Goal: Navigation & Orientation: Find specific page/section

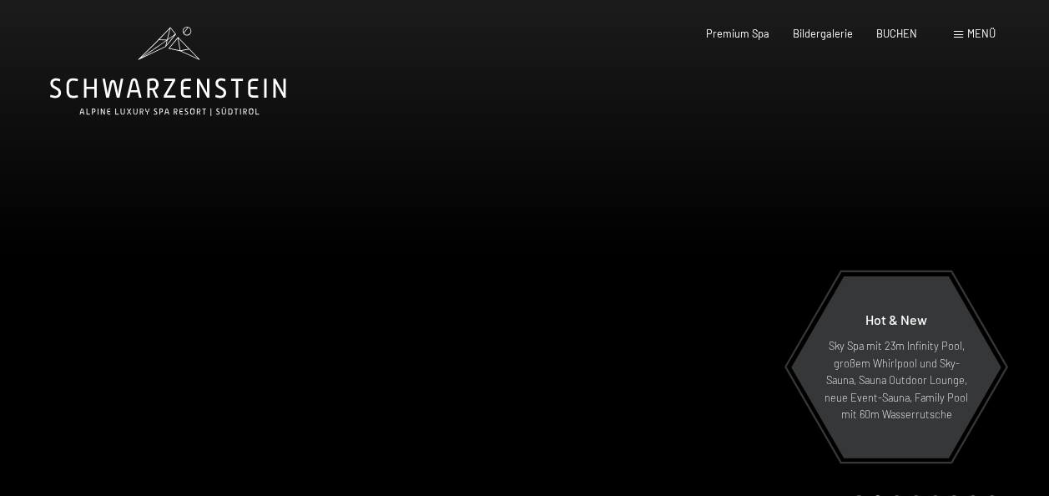
click at [822, 42] on div "Buchen Anfragen Premium Spa Bildergalerie BUCHEN Menü DE IT EN Gutschein Bilder…" at bounding box center [826, 34] width 337 height 15
click at [822, 31] on span "Bildergalerie" at bounding box center [823, 30] width 60 height 13
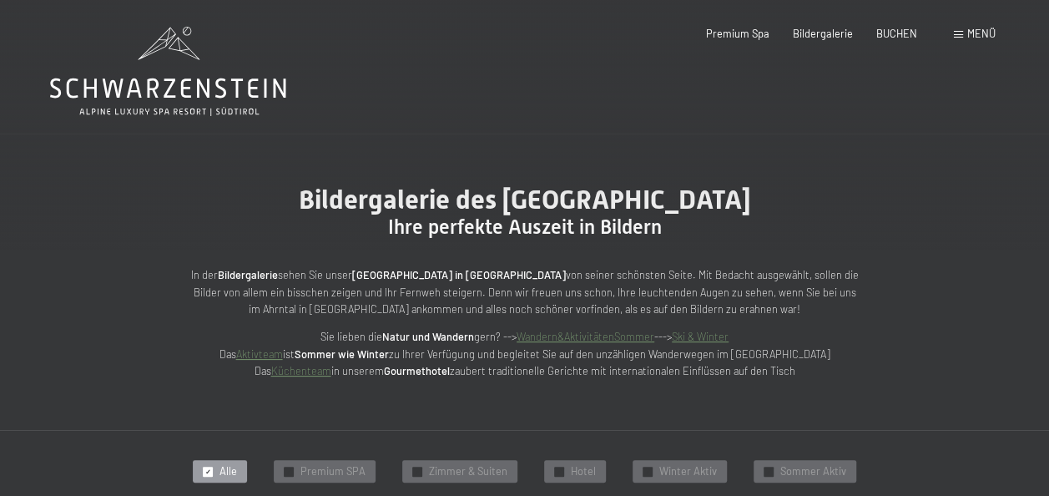
drag, startPoint x: 1045, startPoint y: 48, endPoint x: 1021, endPoint y: 198, distance: 151.2
click at [229, 464] on span "Alle" at bounding box center [228, 471] width 18 height 15
click at [283, 352] on link "Aktivteam" at bounding box center [259, 353] width 47 height 13
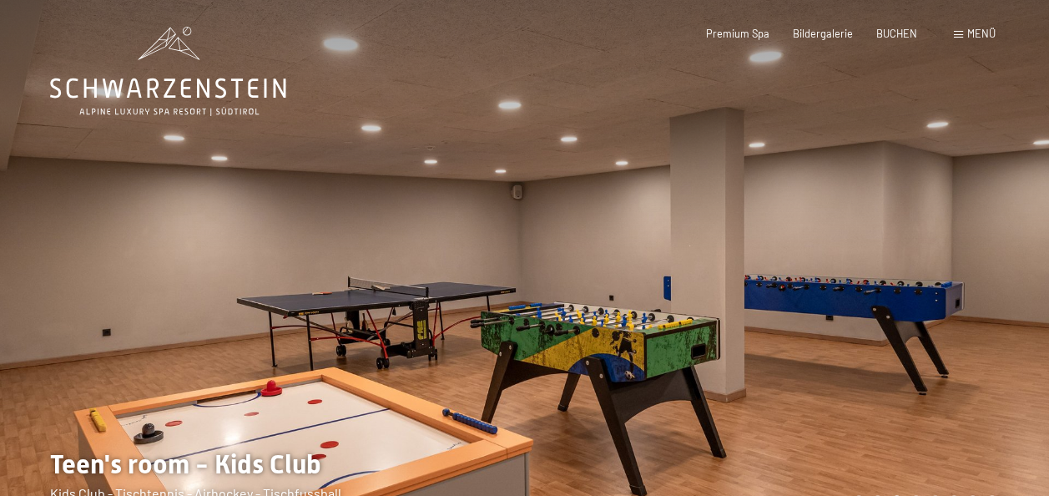
click at [950, 270] on div at bounding box center [787, 271] width 525 height 542
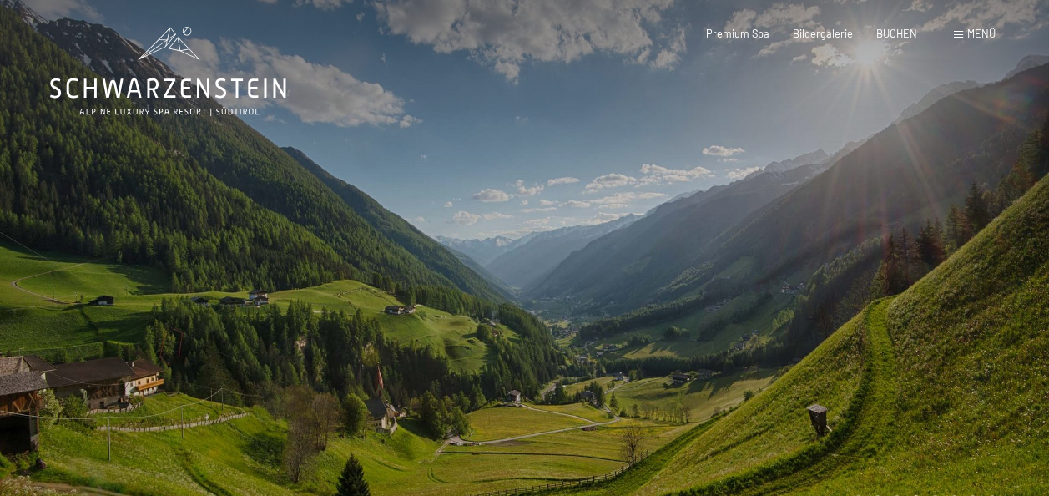
click at [950, 270] on div at bounding box center [787, 271] width 525 height 542
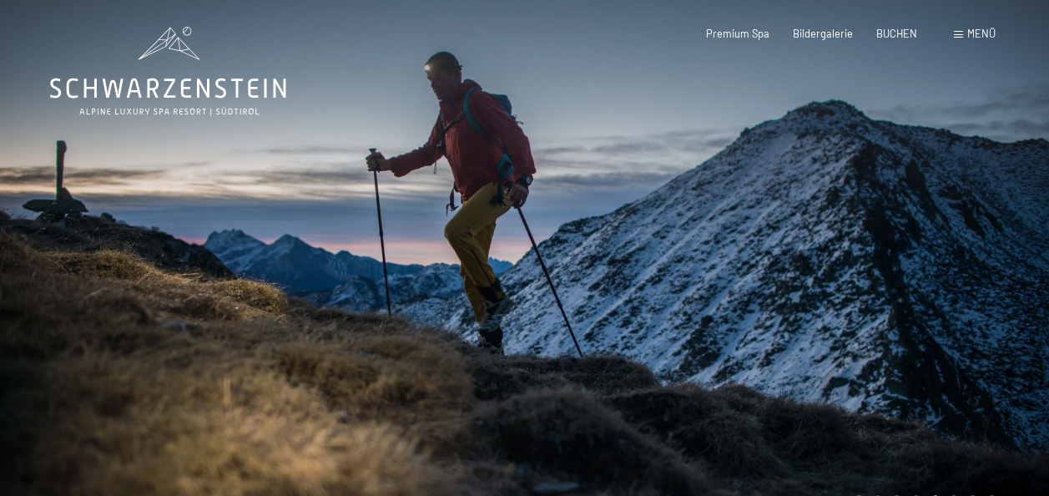
click at [950, 270] on div at bounding box center [787, 271] width 525 height 542
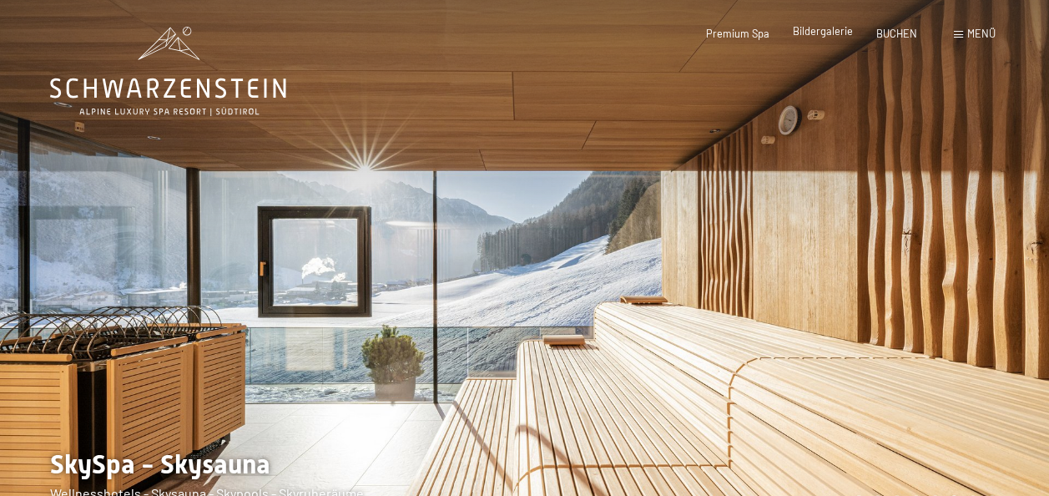
click at [830, 32] on span "Bildergalerie" at bounding box center [823, 30] width 60 height 13
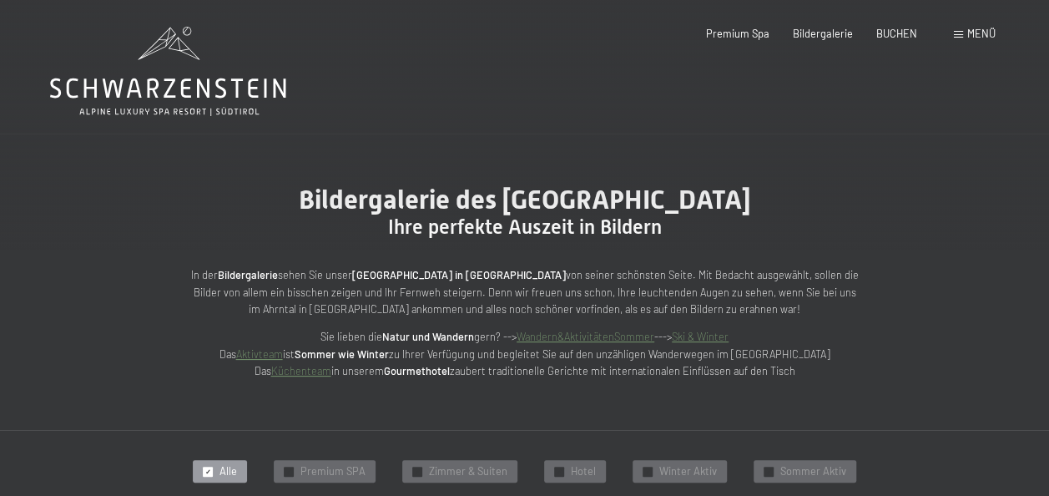
drag, startPoint x: 309, startPoint y: 354, endPoint x: 299, endPoint y: 352, distance: 10.2
click at [283, 352] on link "Aktivteam" at bounding box center [259, 353] width 47 height 13
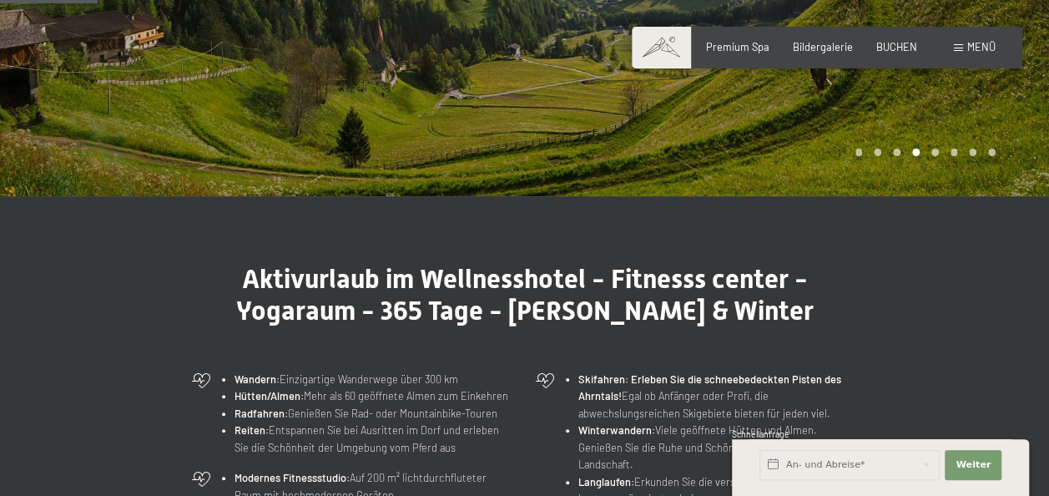
scroll to position [341, 0]
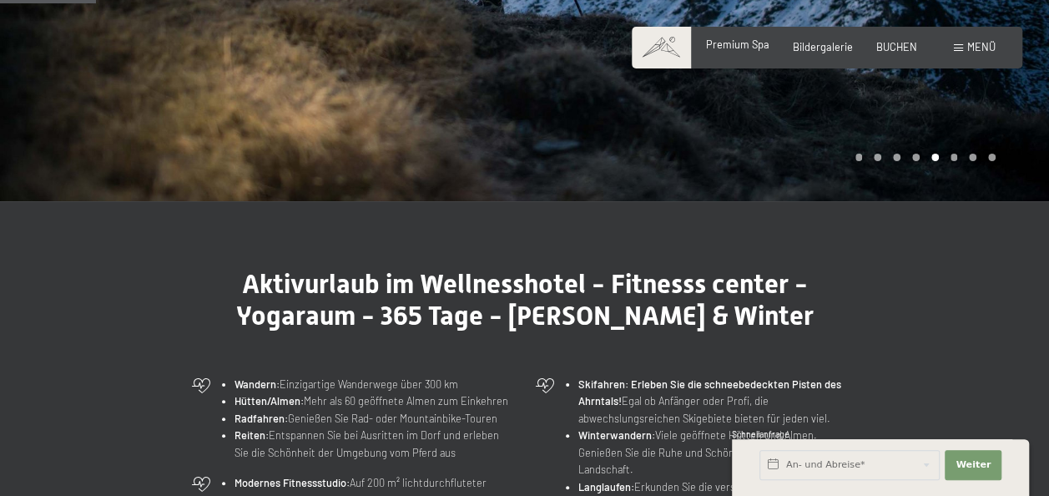
click at [743, 51] on div "Premium Spa" at bounding box center [737, 45] width 63 height 15
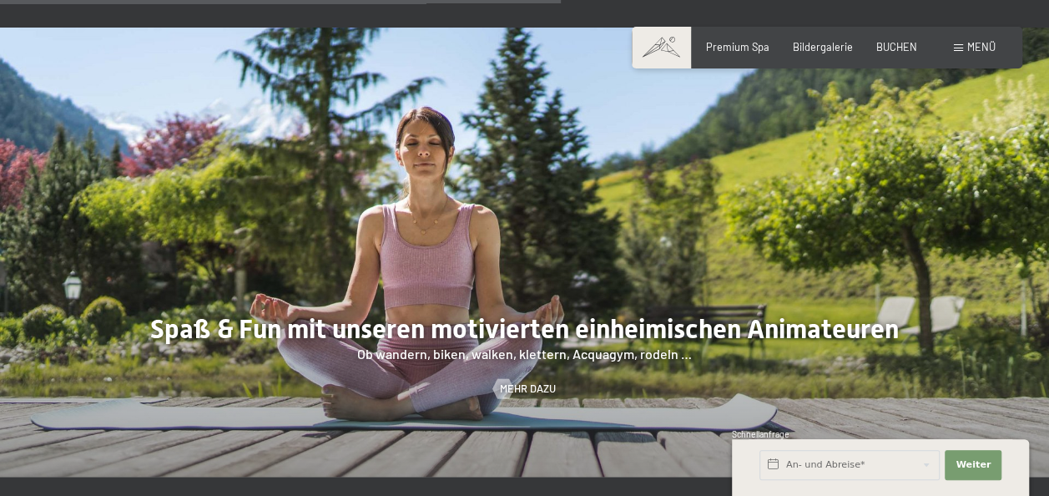
scroll to position [1999, 0]
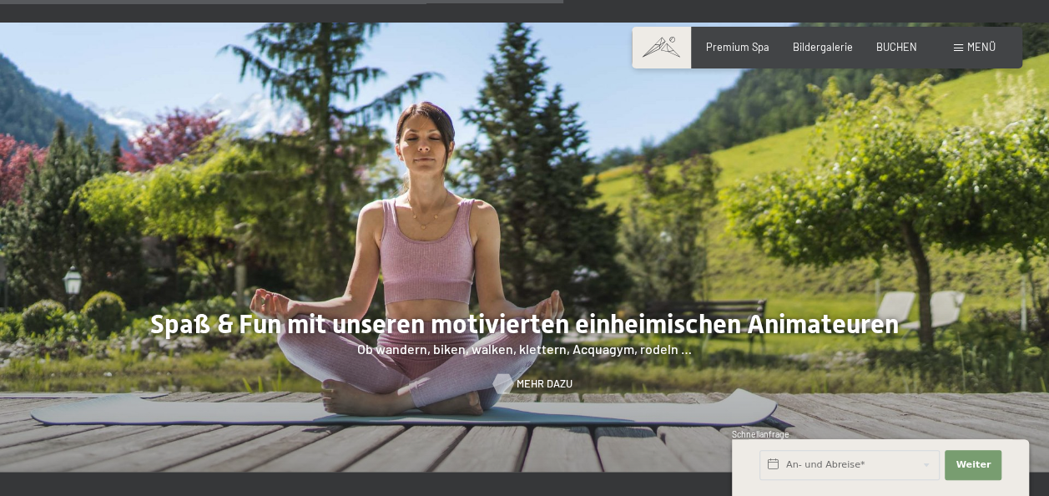
click at [522, 376] on span "Mehr dazu" at bounding box center [545, 383] width 56 height 15
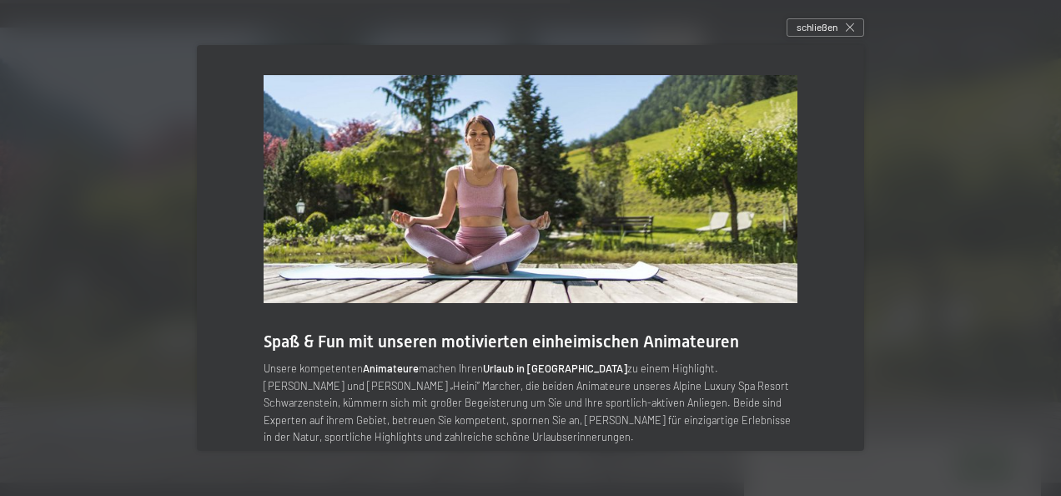
click at [567, 275] on img at bounding box center [531, 189] width 534 height 229
click at [825, 27] on span "schließen" at bounding box center [817, 27] width 41 height 14
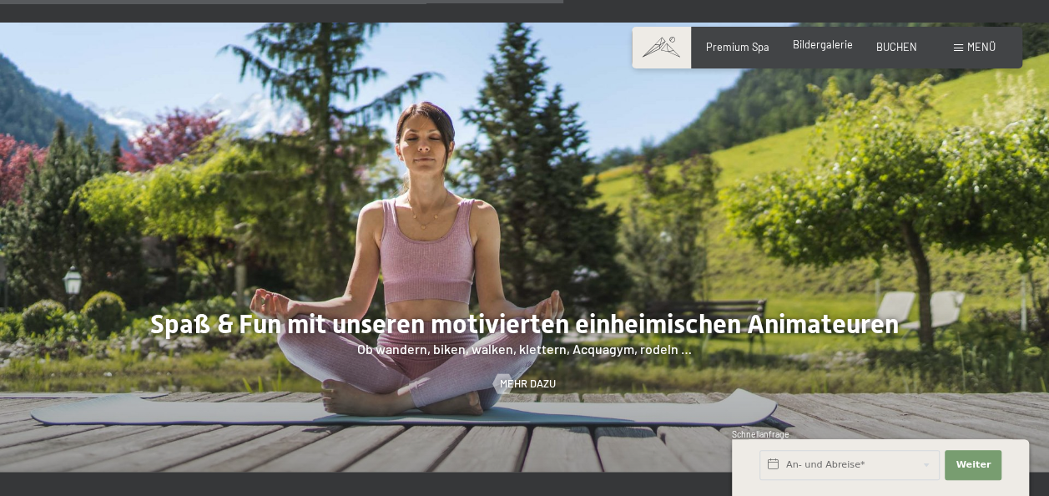
click at [828, 48] on span "Bildergalerie" at bounding box center [823, 44] width 60 height 13
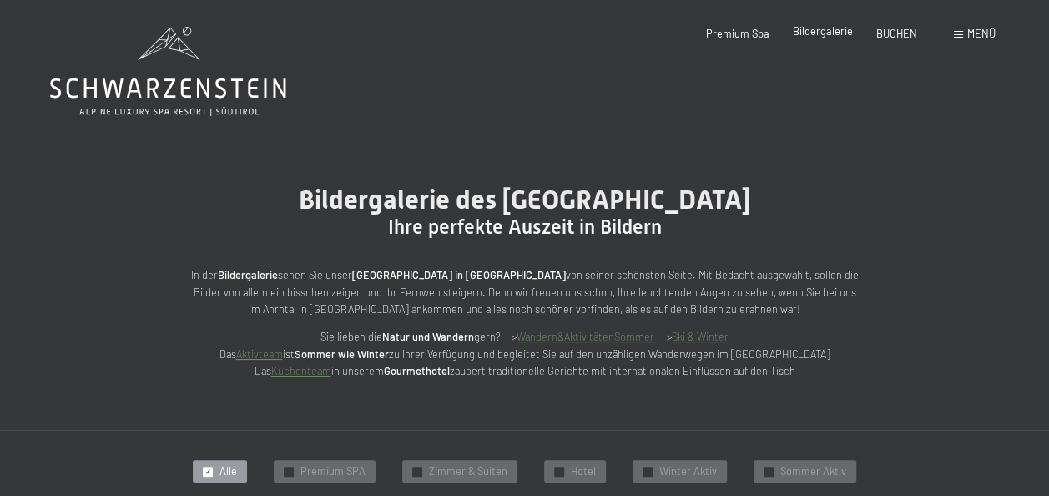
click at [822, 32] on span "Bildergalerie" at bounding box center [823, 30] width 60 height 13
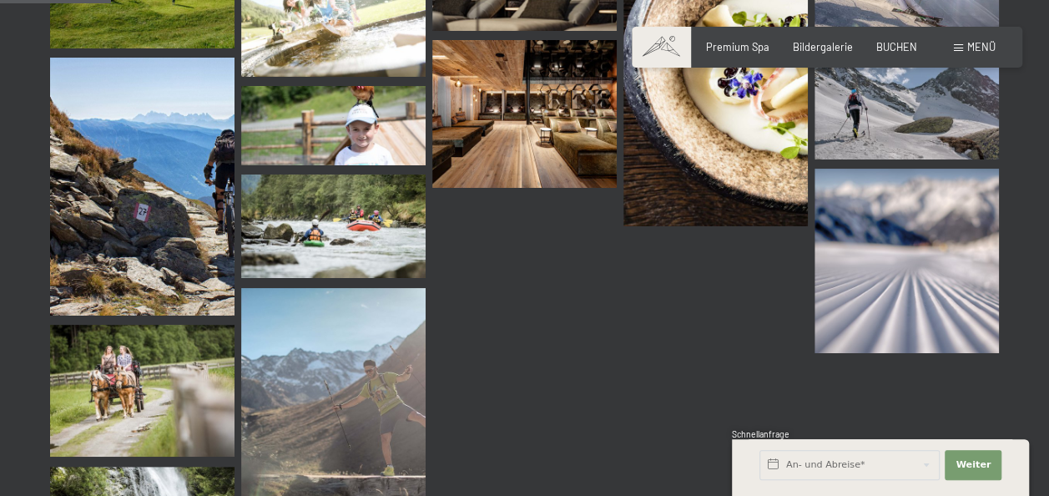
scroll to position [1564, 0]
